Goal: Check status

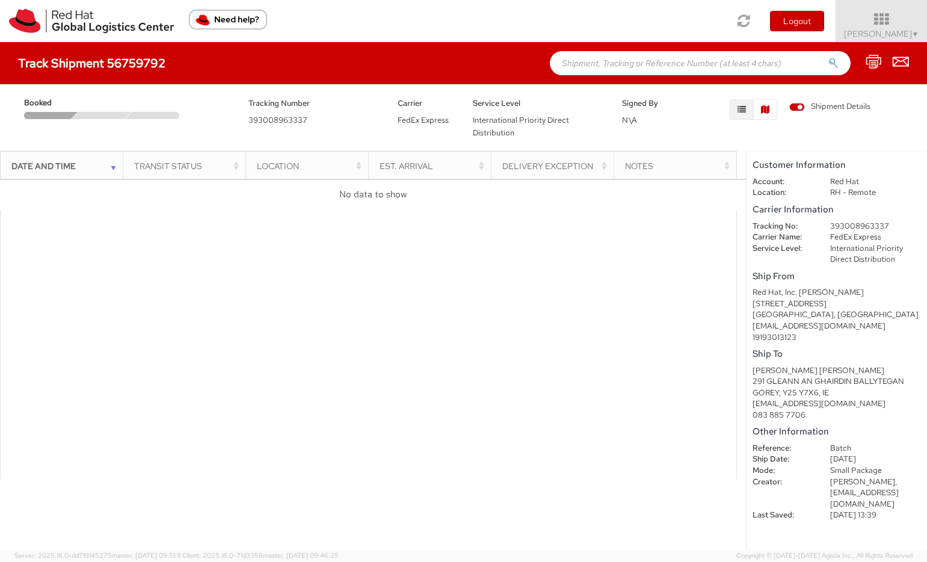
click at [770, 102] on button "button" at bounding box center [765, 109] width 24 height 20
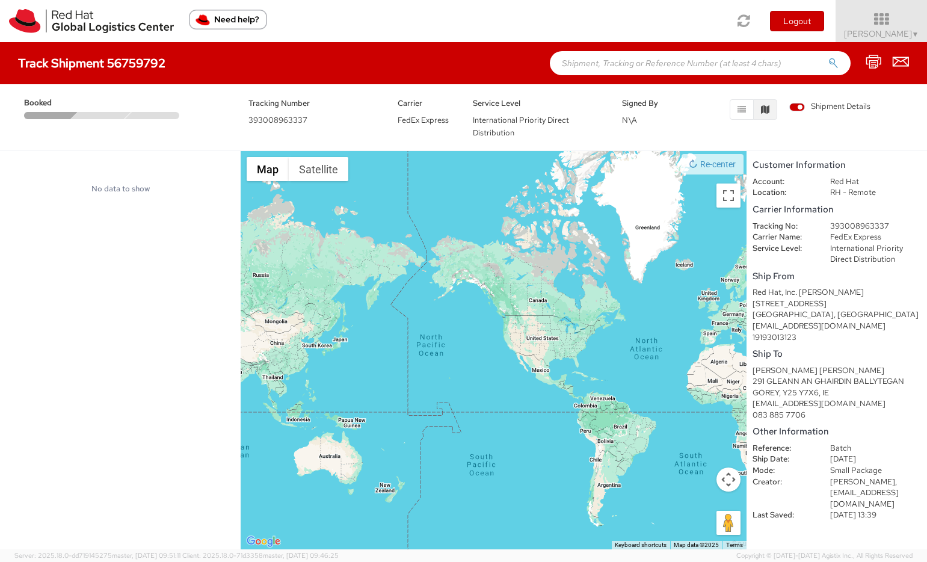
drag, startPoint x: 675, startPoint y: 378, endPoint x: 570, endPoint y: 351, distance: 108.2
click at [570, 351] on div at bounding box center [493, 350] width 506 height 398
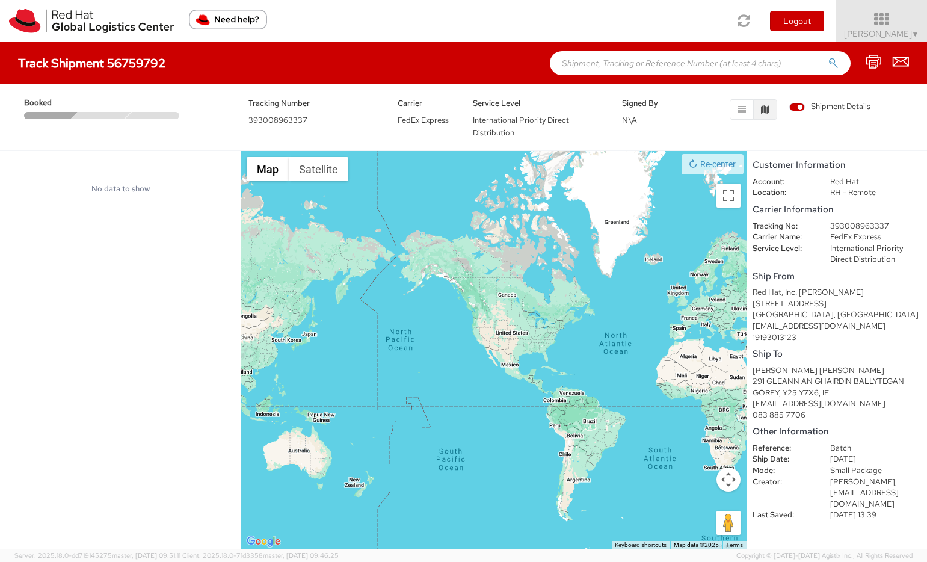
drag, startPoint x: 442, startPoint y: 358, endPoint x: 435, endPoint y: 347, distance: 13.2
click at [409, 353] on div at bounding box center [493, 350] width 506 height 398
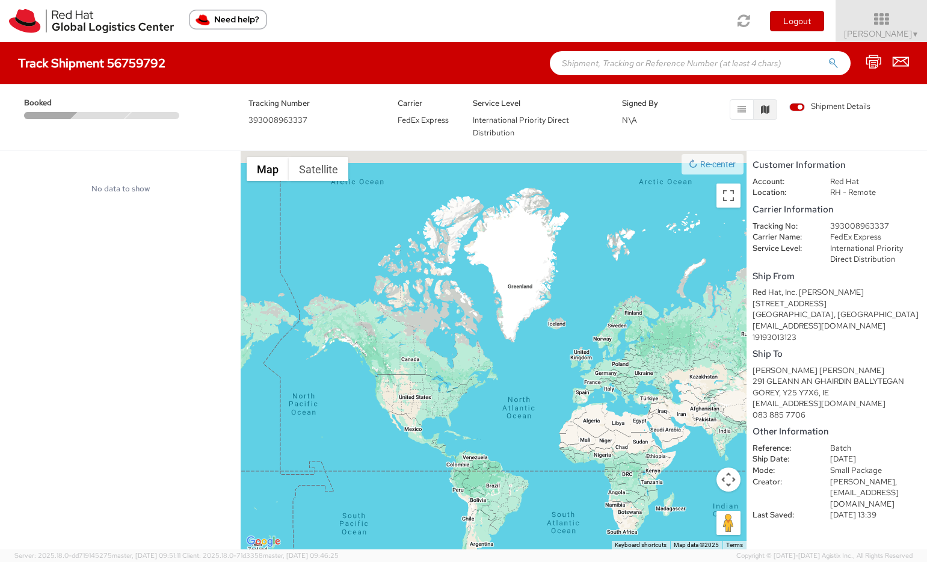
drag, startPoint x: 590, startPoint y: 342, endPoint x: 501, endPoint y: 414, distance: 114.2
click at [503, 419] on div at bounding box center [493, 350] width 506 height 398
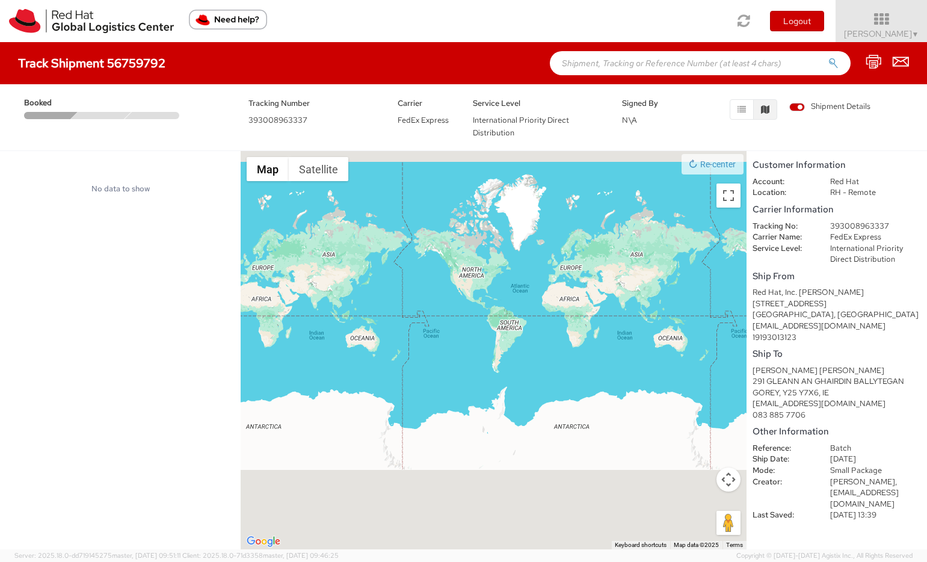
drag, startPoint x: 497, startPoint y: 375, endPoint x: 508, endPoint y: 274, distance: 102.2
click at [508, 274] on div at bounding box center [493, 350] width 506 height 398
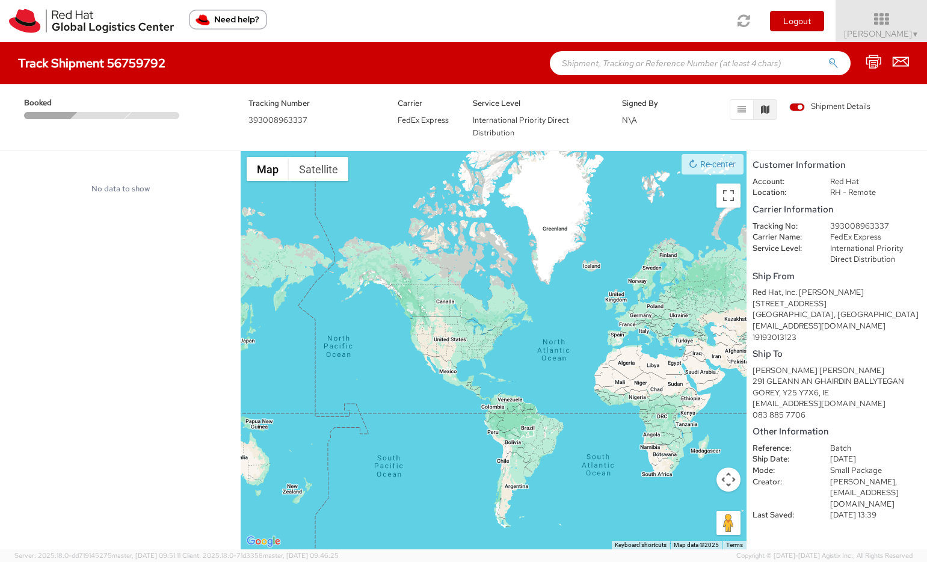
drag, startPoint x: 547, startPoint y: 301, endPoint x: 497, endPoint y: 394, distance: 106.0
click at [497, 394] on div at bounding box center [493, 350] width 506 height 398
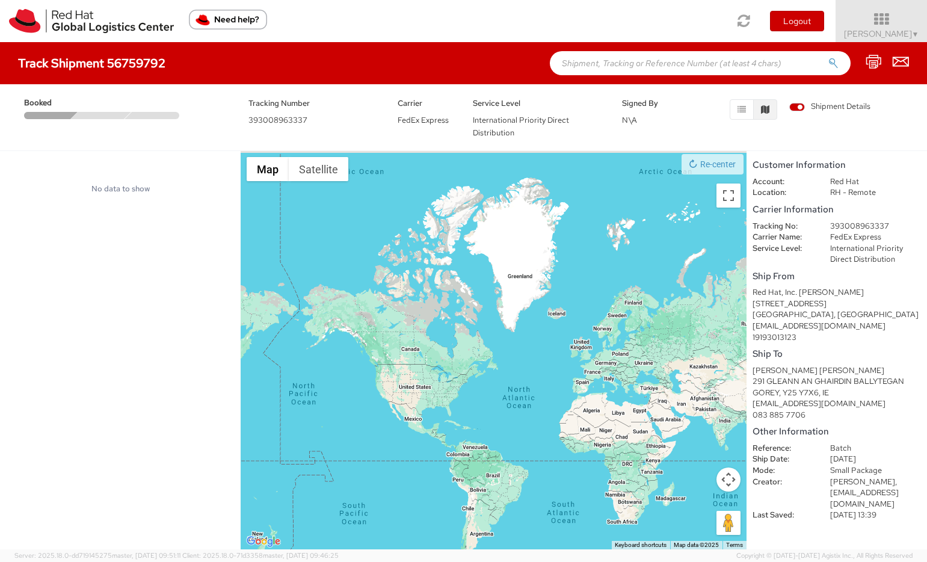
drag, startPoint x: 631, startPoint y: 295, endPoint x: 596, endPoint y: 342, distance: 58.9
click at [596, 342] on div at bounding box center [493, 350] width 506 height 398
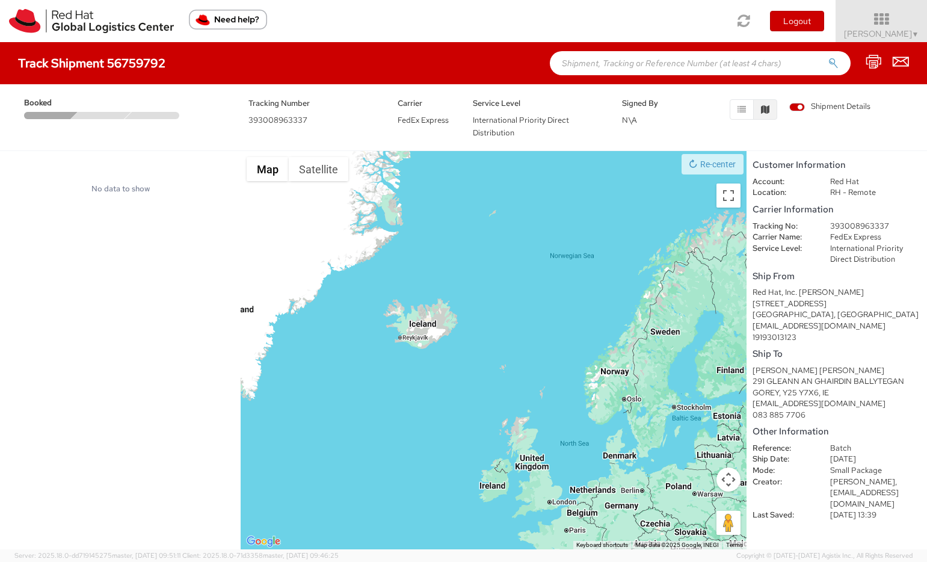
drag, startPoint x: 560, startPoint y: 262, endPoint x: 443, endPoint y: 403, distance: 184.1
click at [443, 403] on div at bounding box center [493, 350] width 506 height 398
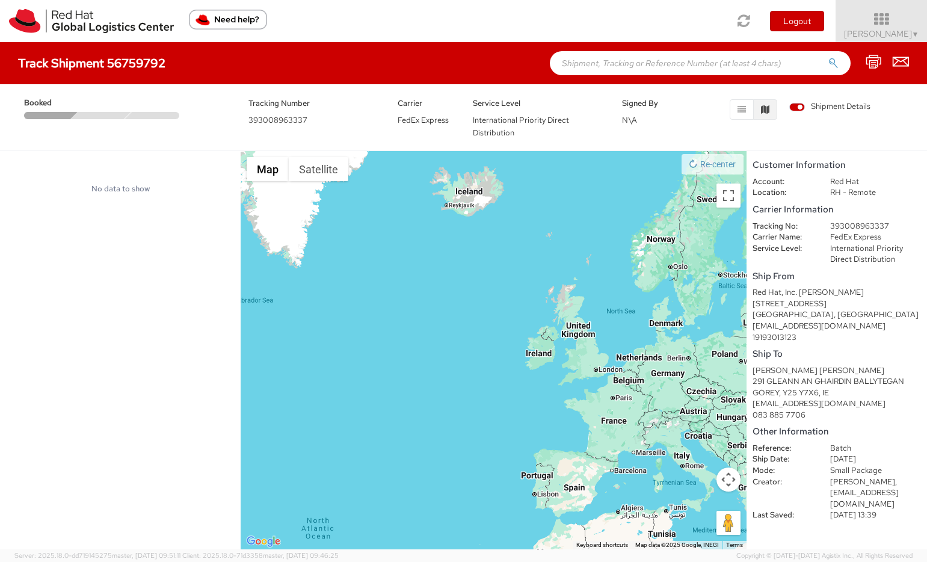
drag, startPoint x: 409, startPoint y: 459, endPoint x: 469, endPoint y: 309, distance: 161.9
click at [469, 309] on div at bounding box center [493, 350] width 506 height 398
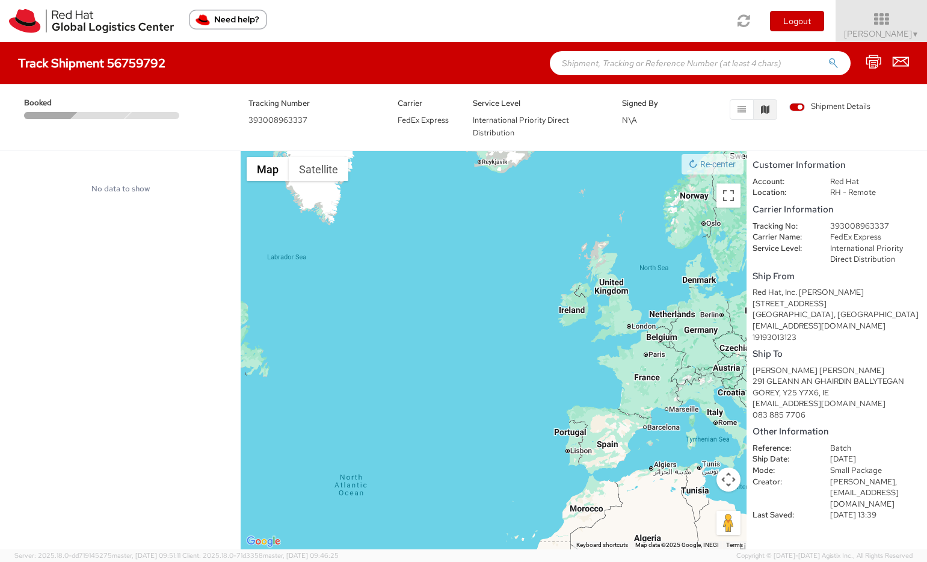
drag, startPoint x: 426, startPoint y: 335, endPoint x: 445, endPoint y: 310, distance: 31.7
click at [445, 310] on div at bounding box center [493, 350] width 506 height 398
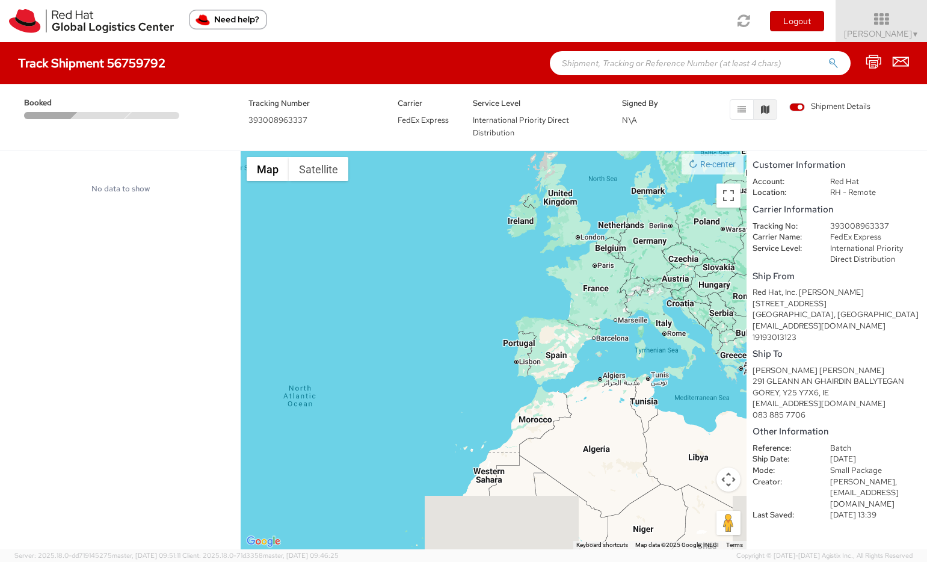
drag, startPoint x: 625, startPoint y: 389, endPoint x: 604, endPoint y: 336, distance: 56.9
click at [604, 336] on div at bounding box center [493, 350] width 506 height 398
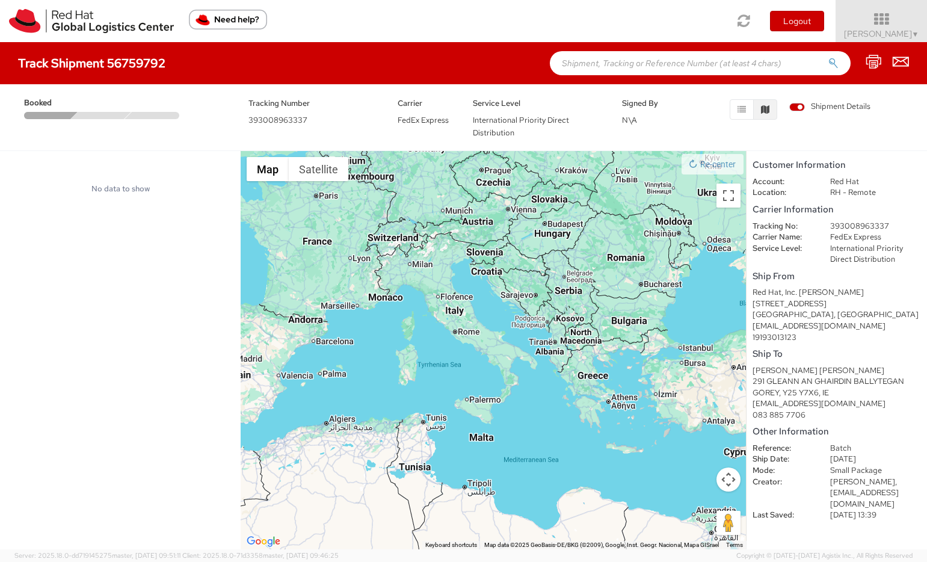
drag, startPoint x: 688, startPoint y: 338, endPoint x: 500, endPoint y: 403, distance: 199.3
click at [500, 403] on div at bounding box center [493, 350] width 506 height 398
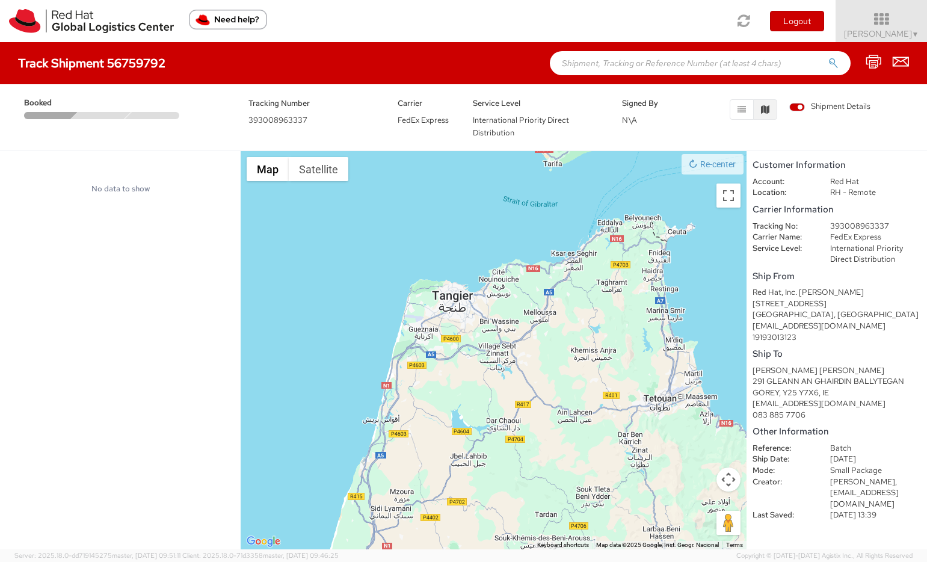
drag, startPoint x: 550, startPoint y: 486, endPoint x: 540, endPoint y: 303, distance: 183.6
click at [540, 303] on div at bounding box center [493, 350] width 506 height 398
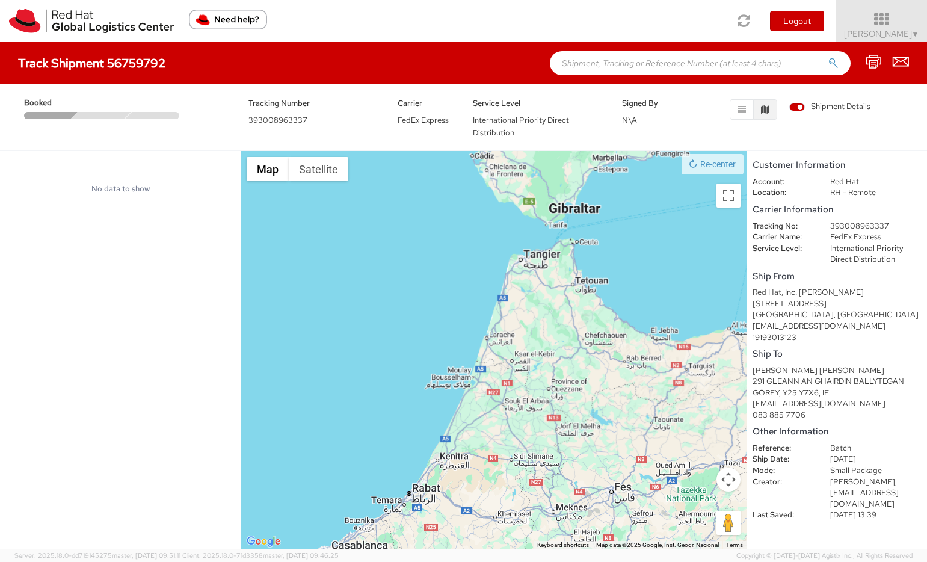
drag, startPoint x: 577, startPoint y: 488, endPoint x: 561, endPoint y: 328, distance: 160.8
click at [561, 328] on div at bounding box center [493, 350] width 506 height 398
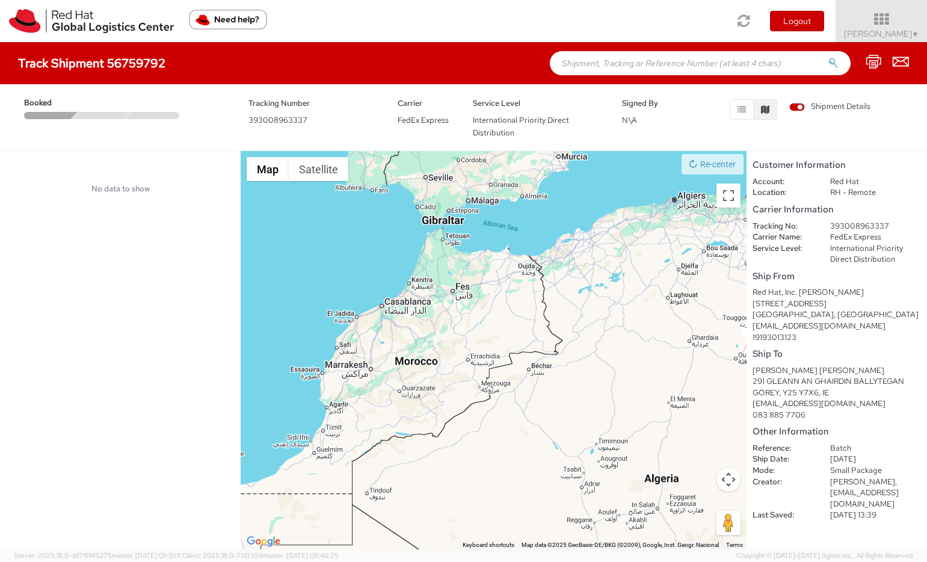
drag, startPoint x: 614, startPoint y: 404, endPoint x: 469, endPoint y: 289, distance: 185.7
click at [469, 289] on div at bounding box center [493, 350] width 506 height 398
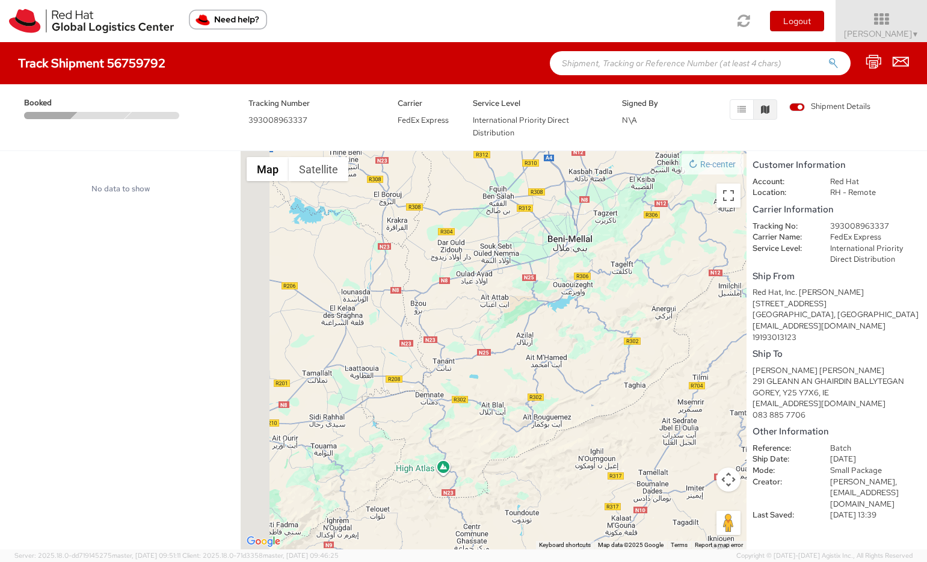
drag, startPoint x: 329, startPoint y: 355, endPoint x: 567, endPoint y: 366, distance: 238.3
click at [567, 366] on div at bounding box center [493, 350] width 506 height 398
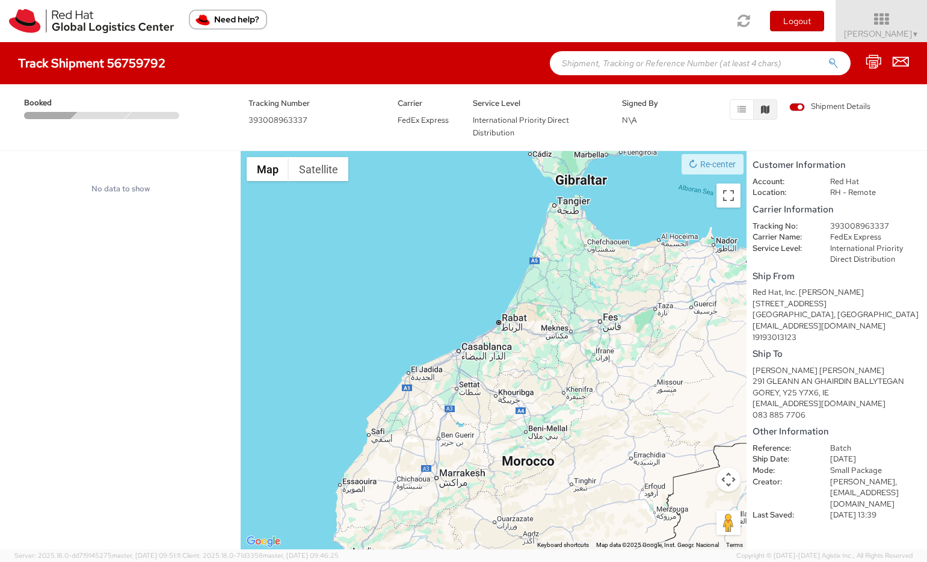
drag, startPoint x: 623, startPoint y: 387, endPoint x: 581, endPoint y: 438, distance: 66.3
click at [581, 438] on div at bounding box center [493, 350] width 506 height 398
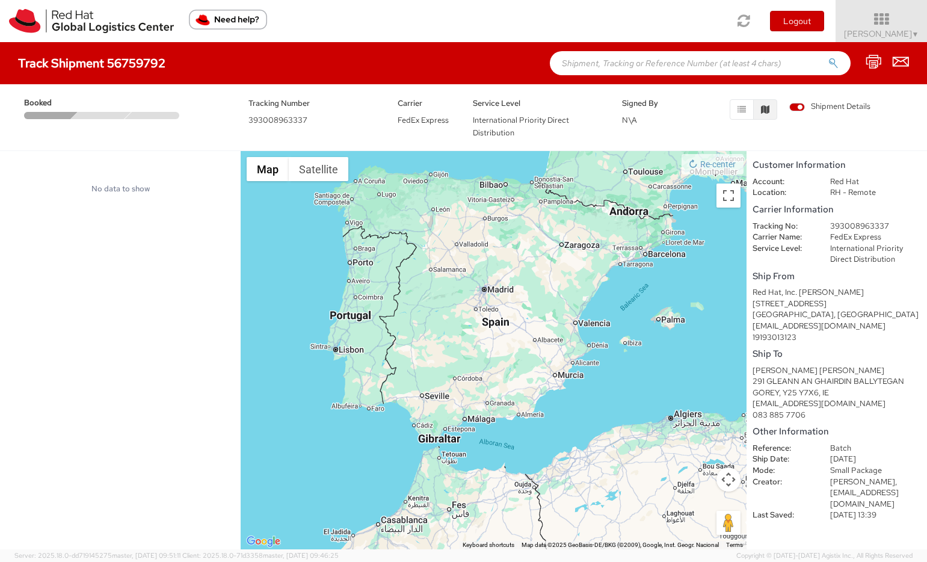
drag, startPoint x: 580, startPoint y: 362, endPoint x: 541, endPoint y: 399, distance: 53.6
click at [541, 399] on div at bounding box center [493, 350] width 506 height 398
